Goal: Navigation & Orientation: Find specific page/section

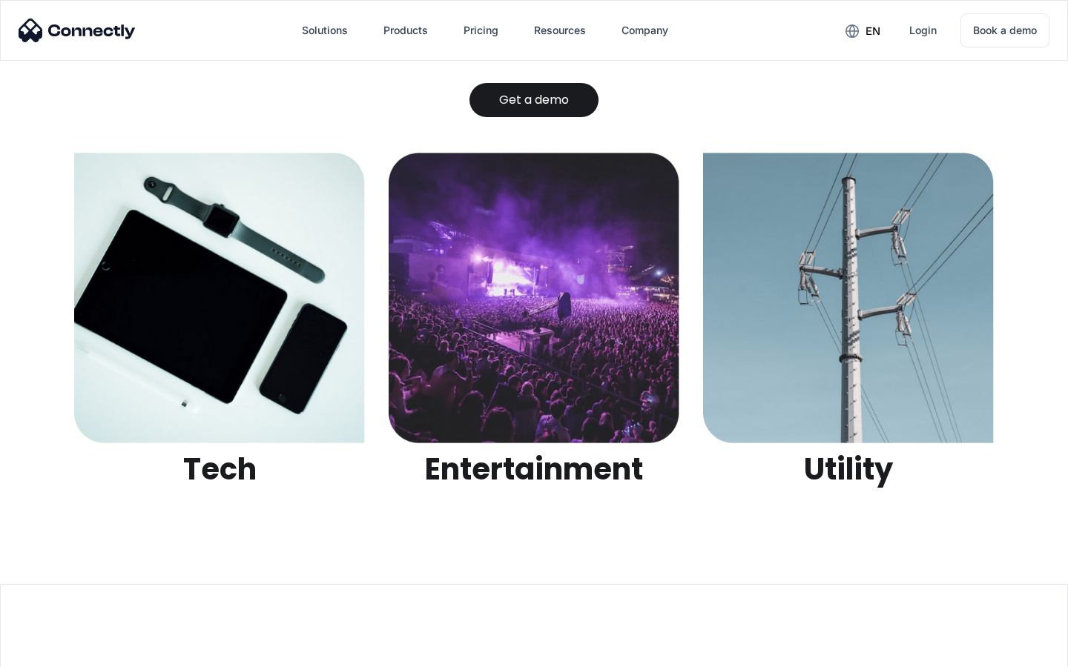
scroll to position [4677, 0]
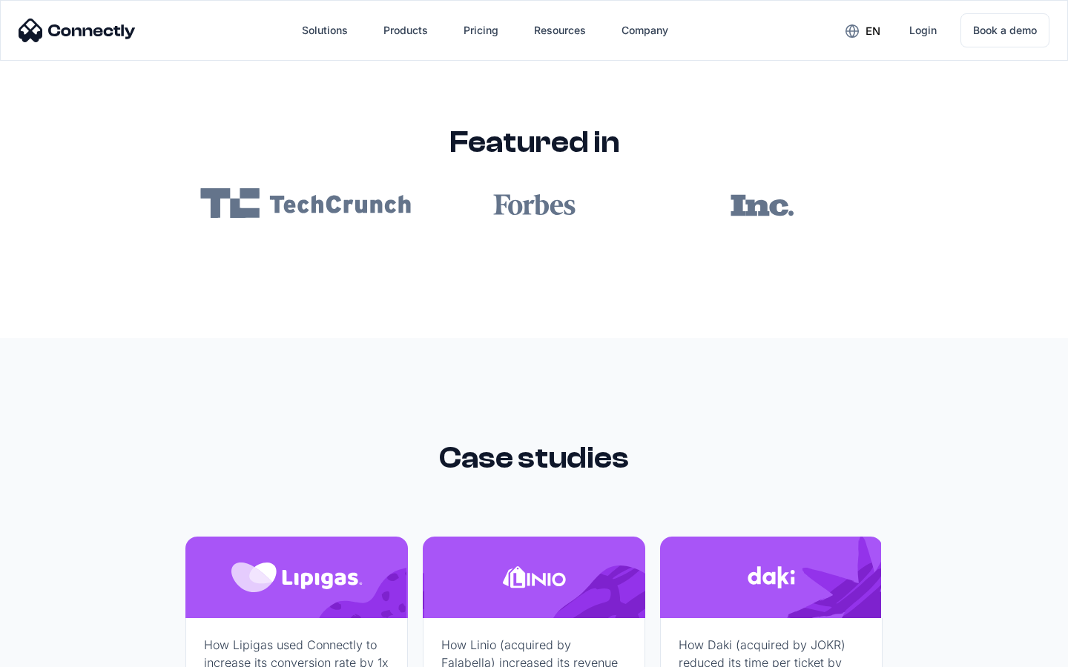
scroll to position [8878, 0]
